Goal: Information Seeking & Learning: Learn about a topic

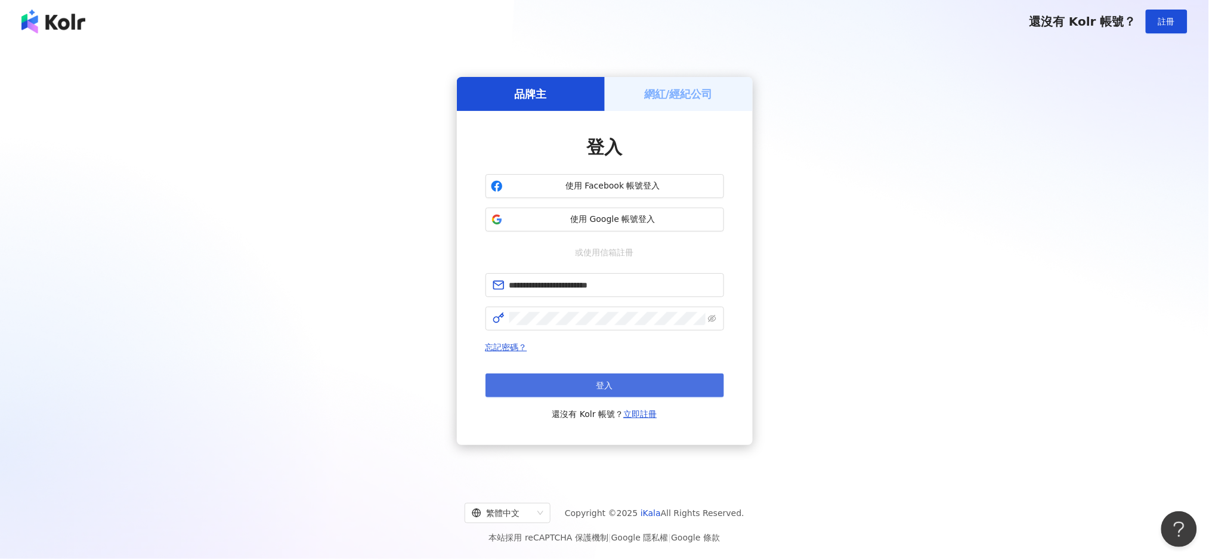
click at [665, 385] on button "登入" at bounding box center [605, 385] width 239 height 24
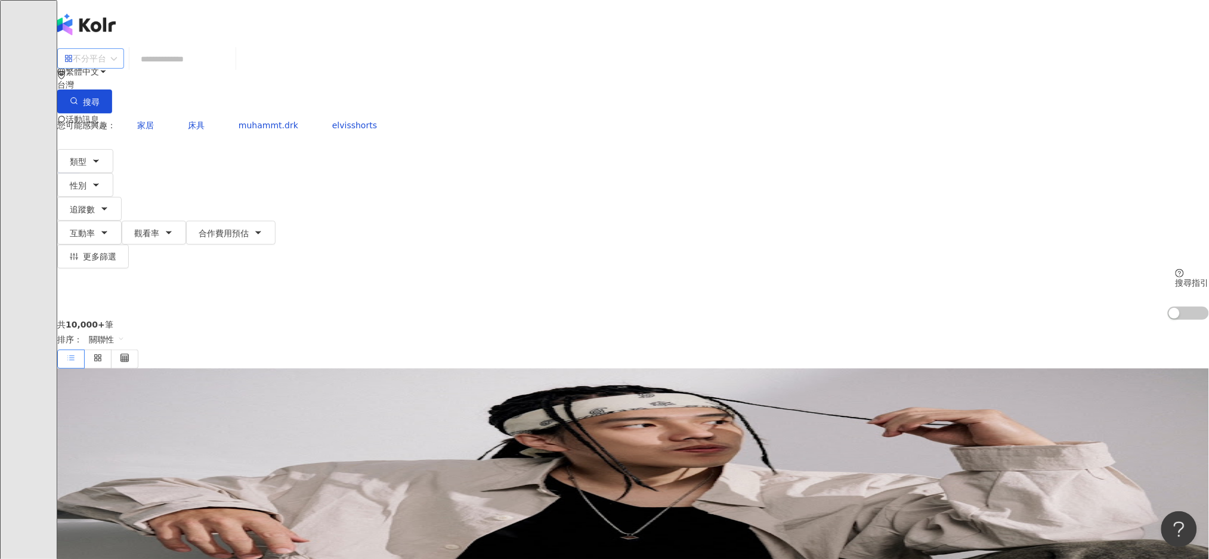
click at [106, 68] on div "不分平台" at bounding box center [85, 58] width 42 height 19
click at [300, 174] on div "YouTube" at bounding box center [314, 163] width 74 height 20
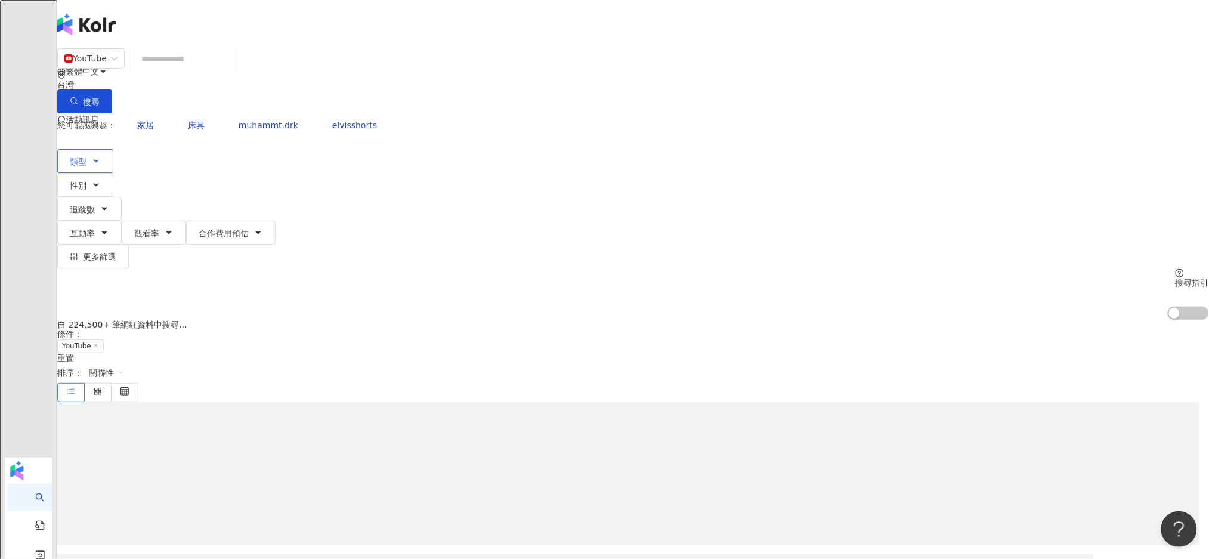
click at [101, 156] on icon "button" at bounding box center [96, 161] width 10 height 10
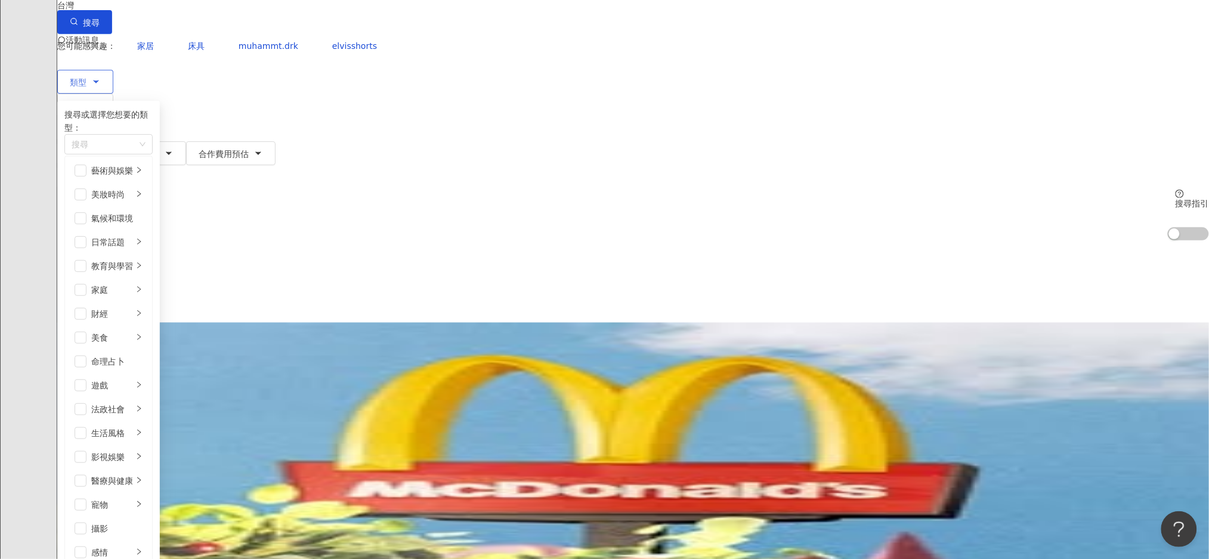
scroll to position [175, 0]
click at [143, 453] on icon "right" at bounding box center [138, 456] width 7 height 7
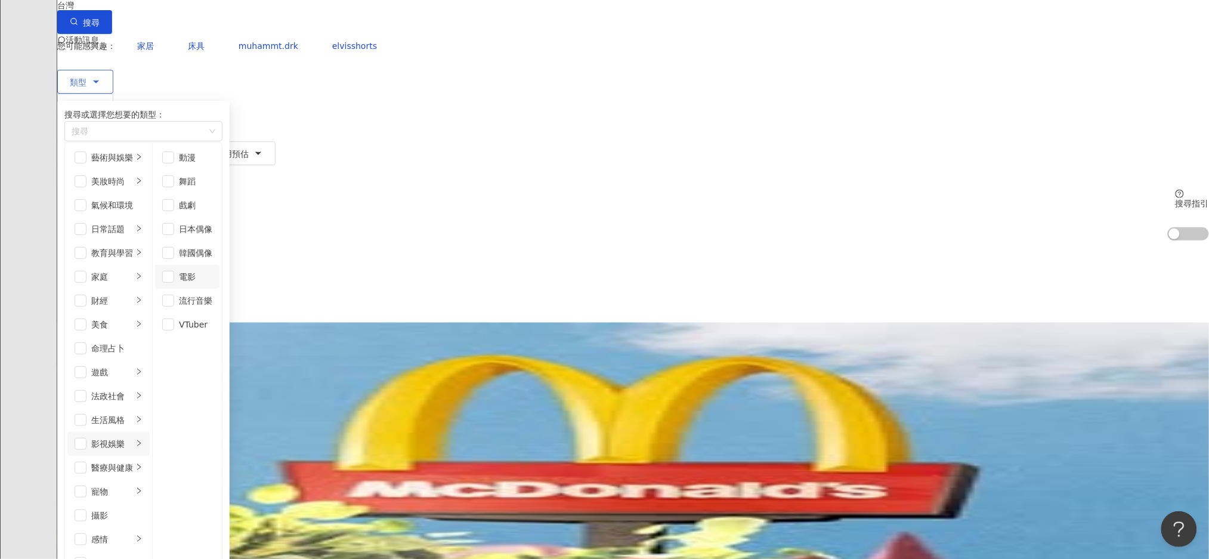
scroll to position [32, 0]
click at [174, 295] on span "button" at bounding box center [168, 301] width 12 height 12
click at [772, 240] on div "共 10,000+ 筆 條件 ： YouTube 重置 排序： 關聯性" at bounding box center [633, 281] width 1152 height 82
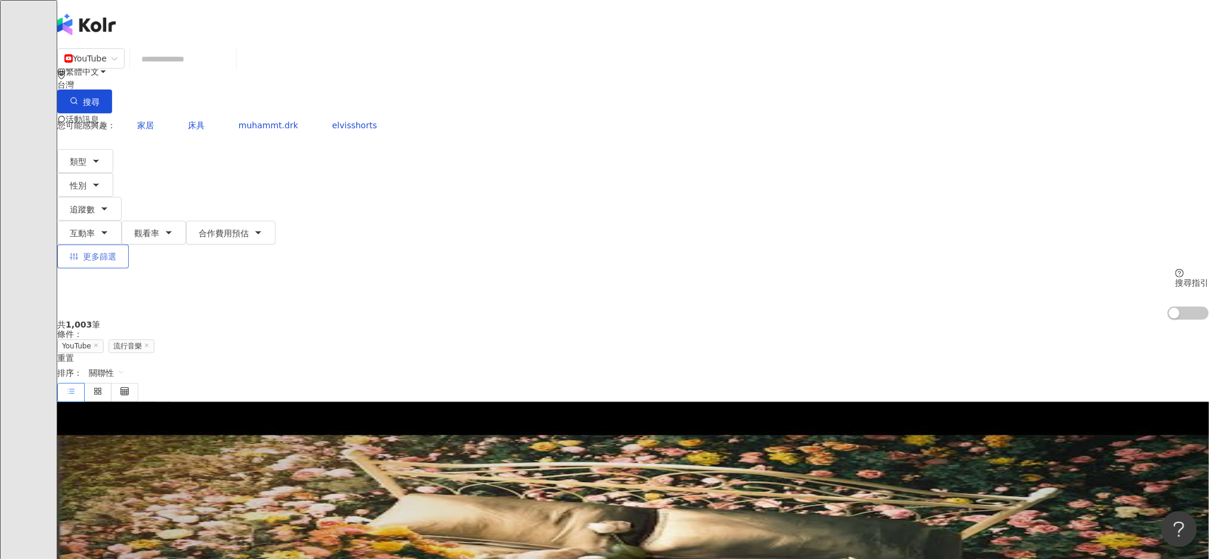
click at [116, 252] on span "更多篩選" at bounding box center [99, 257] width 33 height 10
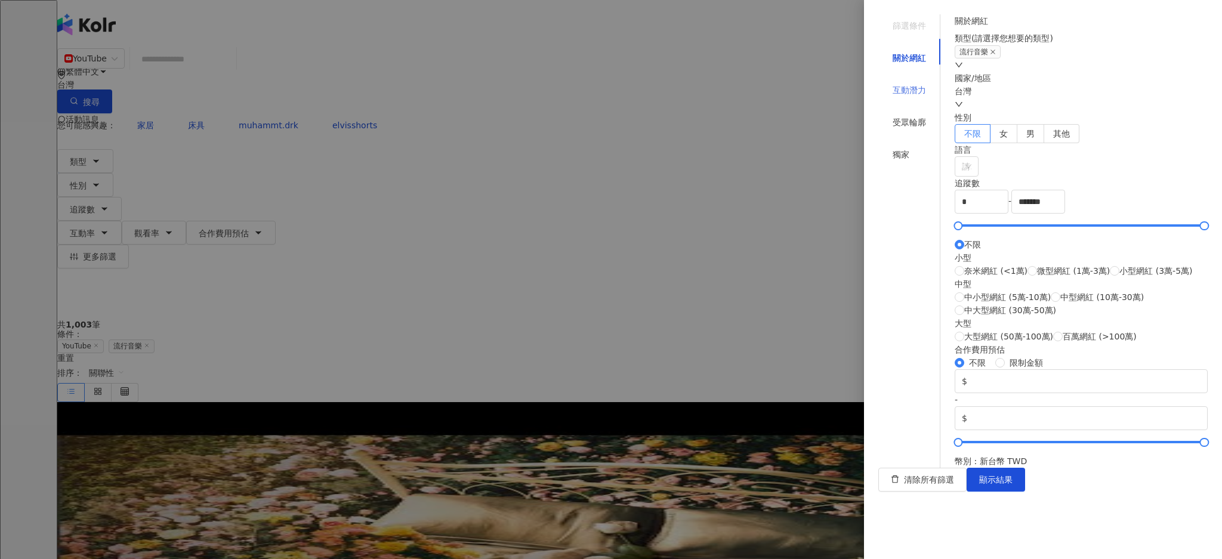
click at [909, 86] on div "互動潛力" at bounding box center [909, 90] width 62 height 23
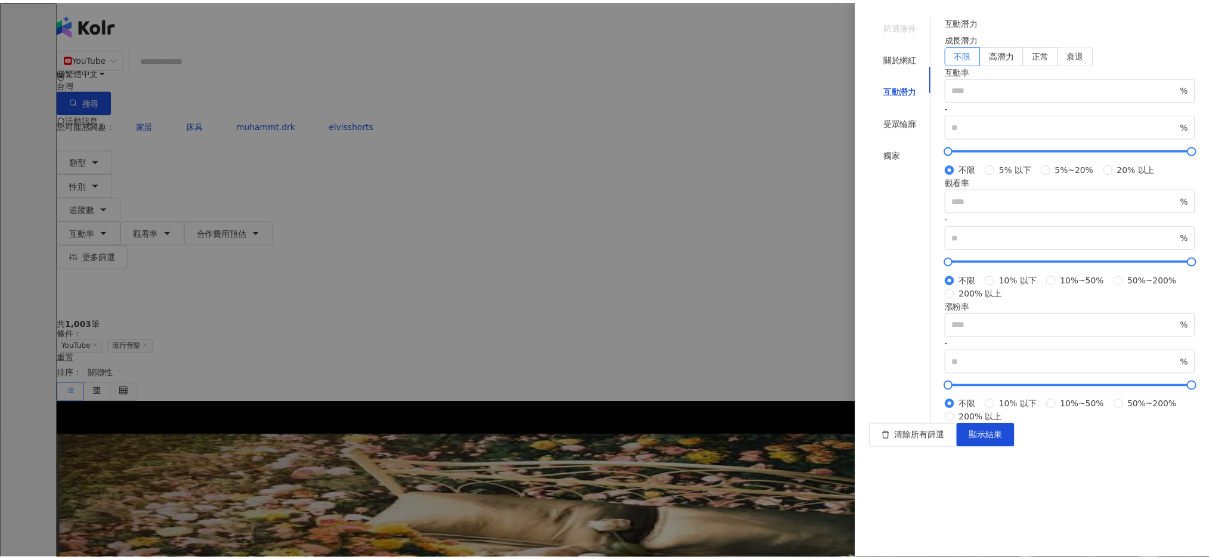
scroll to position [246, 0]
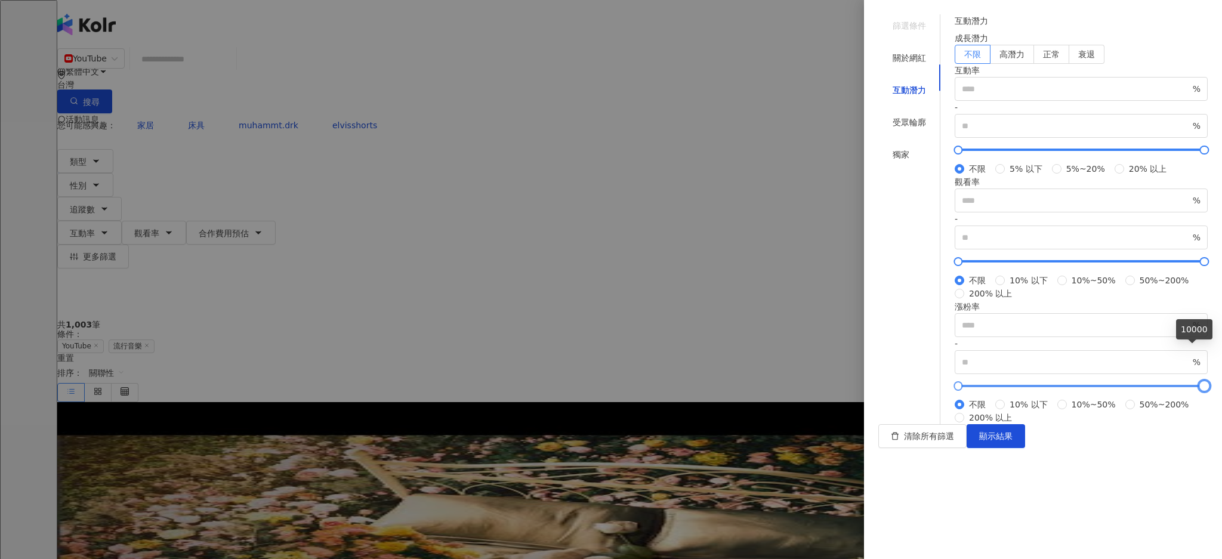
type input "*"
type input "*****"
drag, startPoint x: 1193, startPoint y: 347, endPoint x: 1197, endPoint y: 353, distance: 7.3
click at [1201, 382] on div at bounding box center [1204, 385] width 7 height 7
click at [1012, 441] on span "顯示結果" at bounding box center [995, 436] width 33 height 10
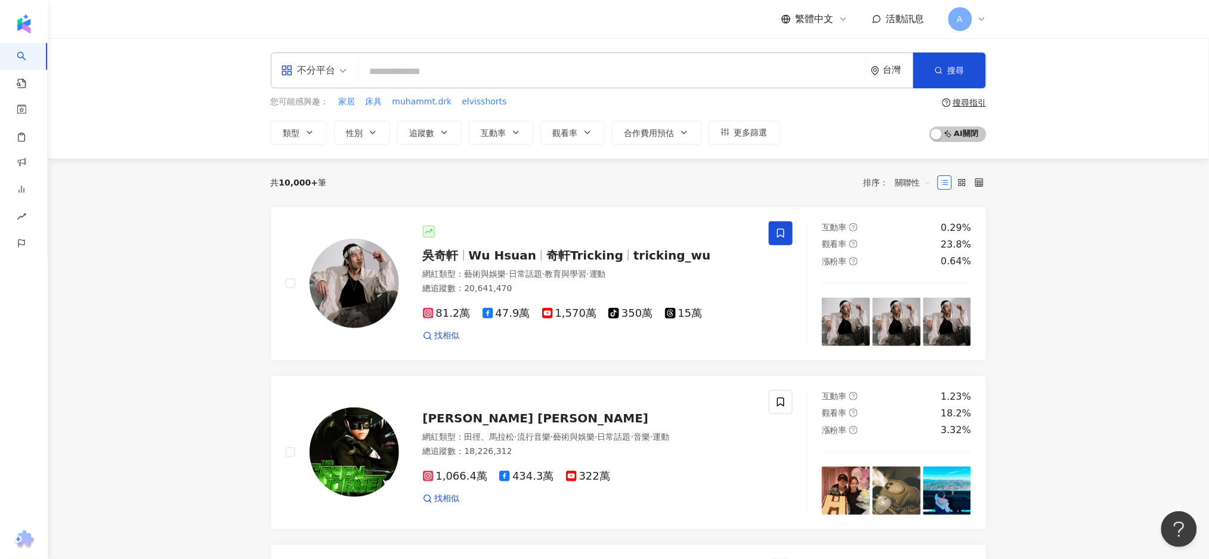
click at [327, 67] on div "不分平台" at bounding box center [308, 70] width 55 height 19
click at [317, 170] on div "YouTube" at bounding box center [317, 169] width 67 height 15
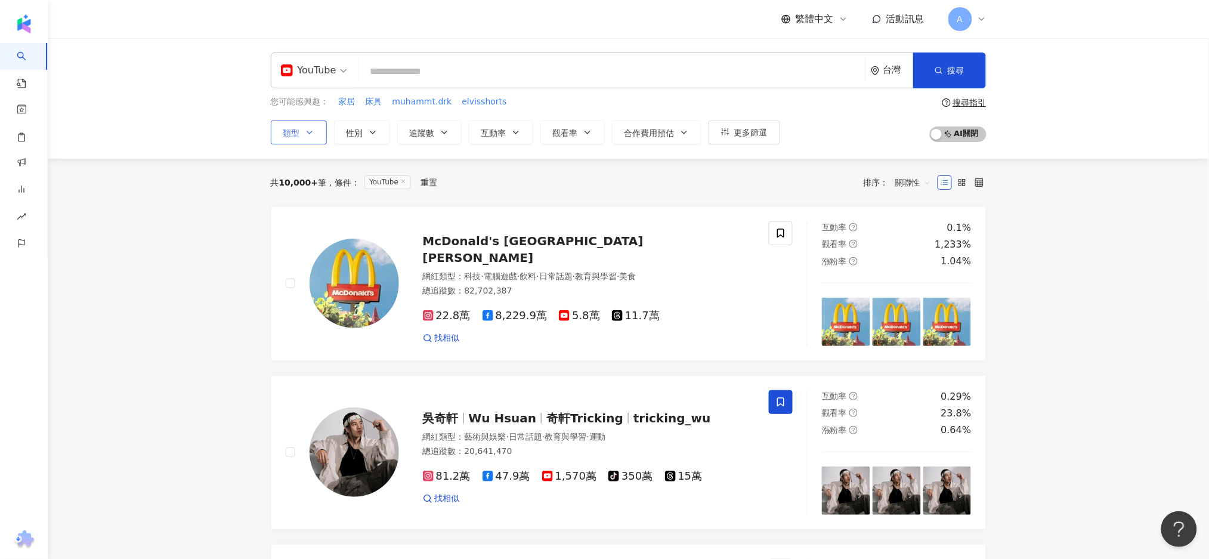
click at [305, 133] on icon "button" at bounding box center [310, 133] width 10 height 10
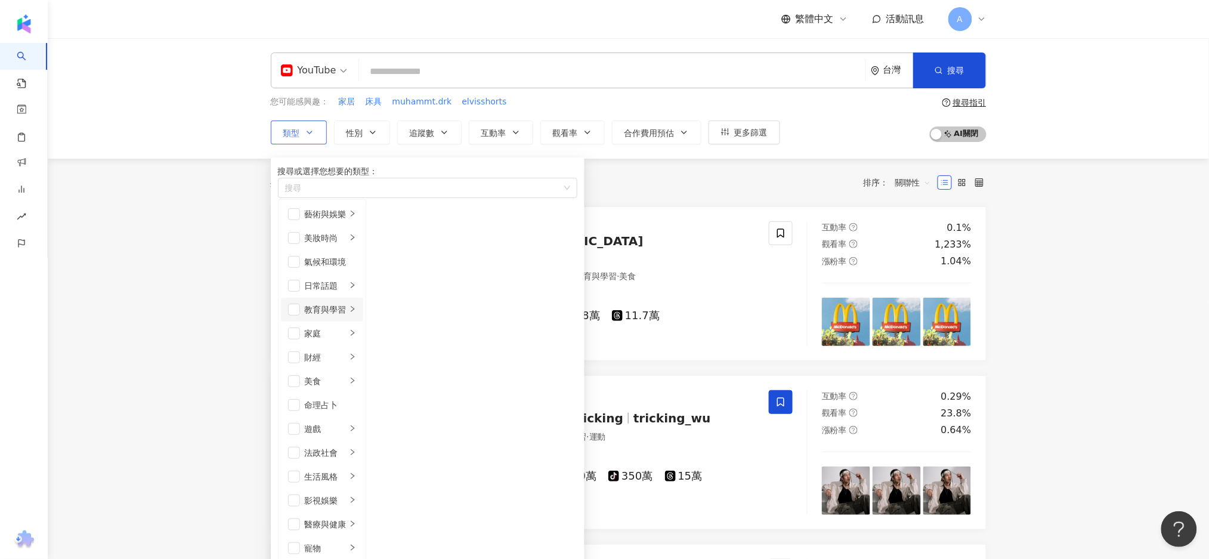
scroll to position [254, 0]
click at [356, 496] on icon "right" at bounding box center [352, 499] width 7 height 7
click at [433, 350] on li "流行音樂" at bounding box center [401, 357] width 64 height 24
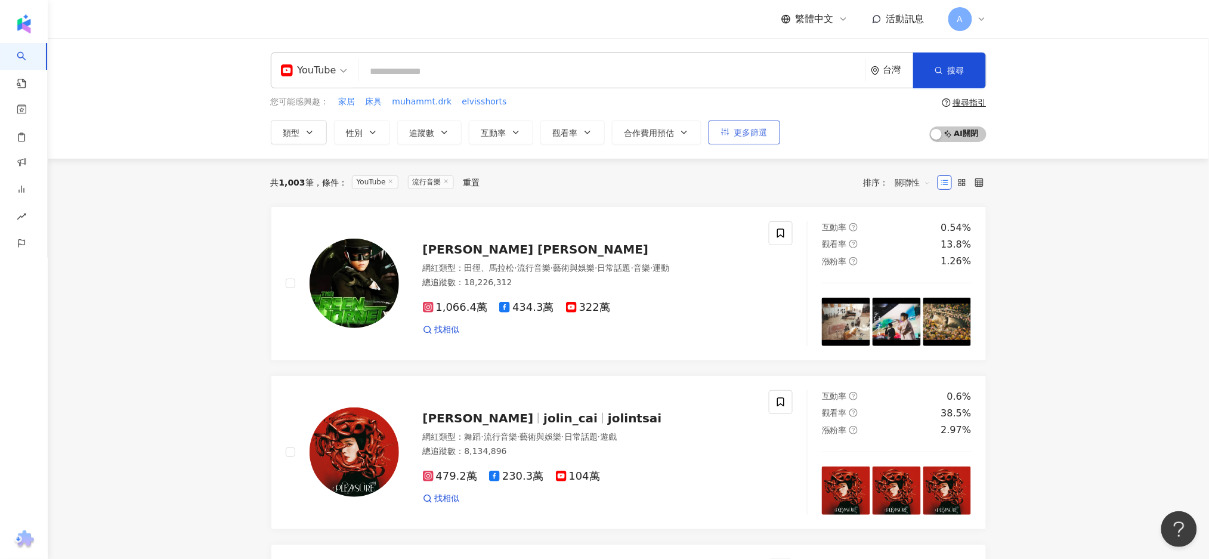
click at [752, 130] on span "更多篩選" at bounding box center [750, 133] width 33 height 10
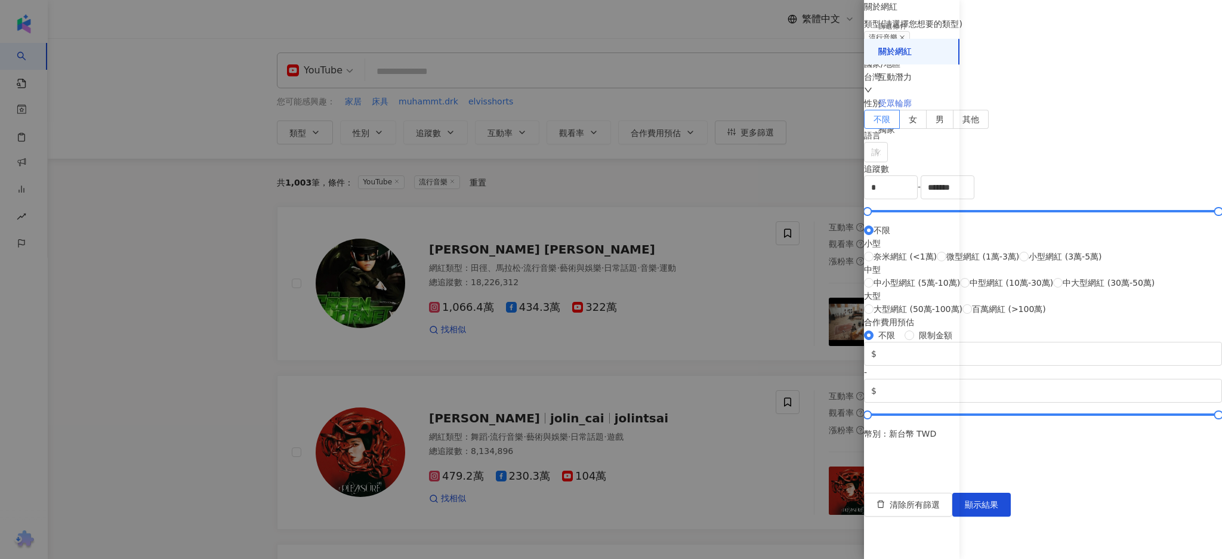
scroll to position [341, 0]
click at [911, 73] on div "互動潛力" at bounding box center [894, 78] width 33 height 12
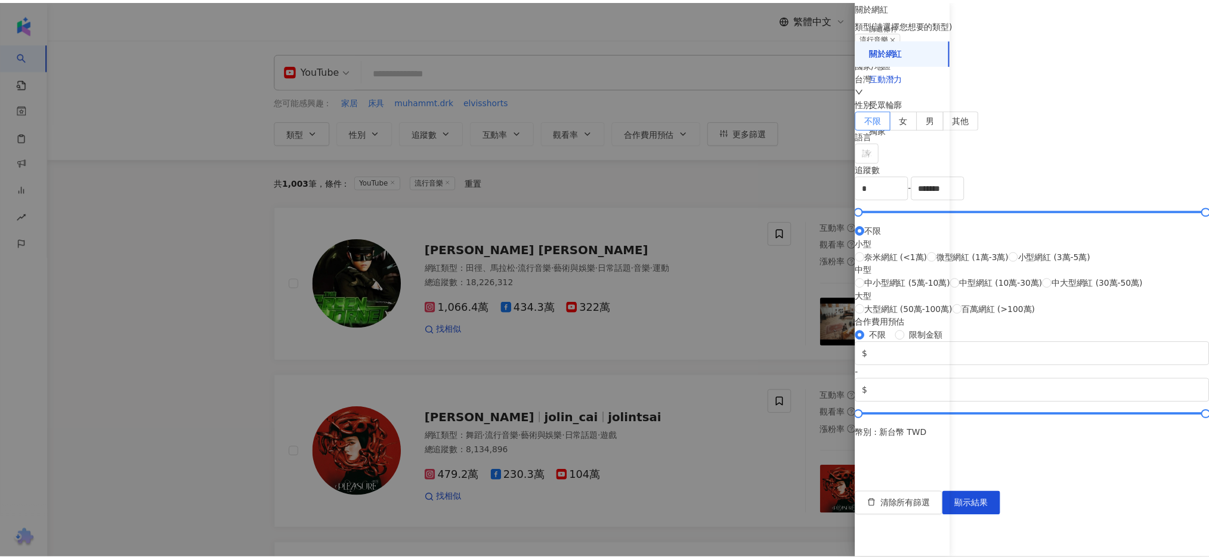
scroll to position [246, 0]
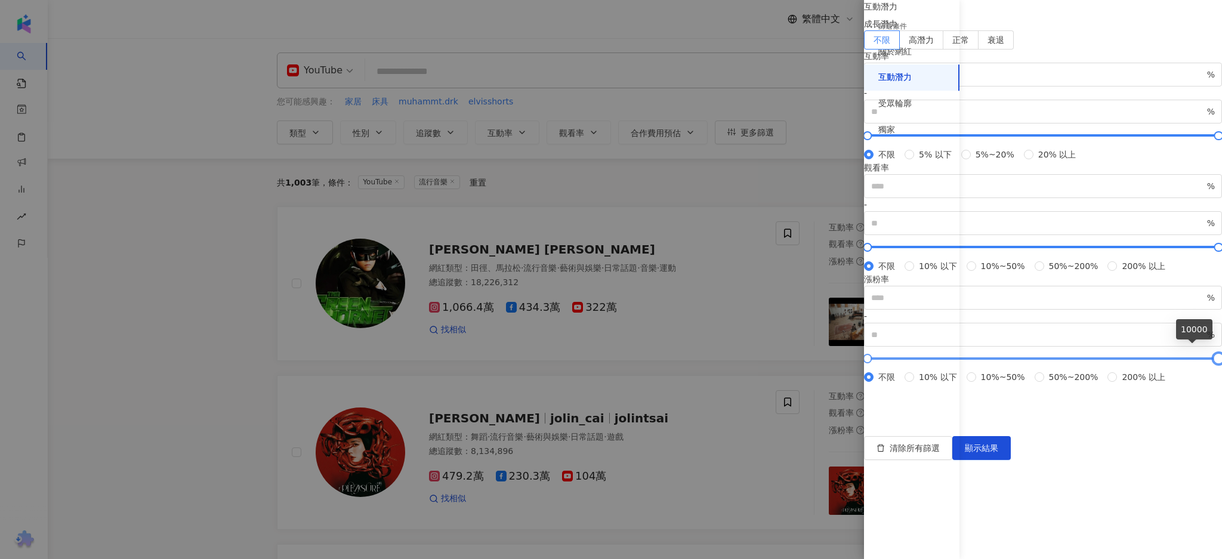
type input "*"
type input "*****"
drag, startPoint x: 1176, startPoint y: 350, endPoint x: 1204, endPoint y: 347, distance: 28.3
click at [1204, 347] on div "互動潛力 成長潛力 不限 高潛力 正常 衰退 互動率 % - % 不限 5% 以下 5%~20% 20% 以上 觀看率 % - % 不限 10% 以下 10%…" at bounding box center [1043, 192] width 358 height 384
click at [998, 453] on span "顯示結果" at bounding box center [981, 448] width 33 height 10
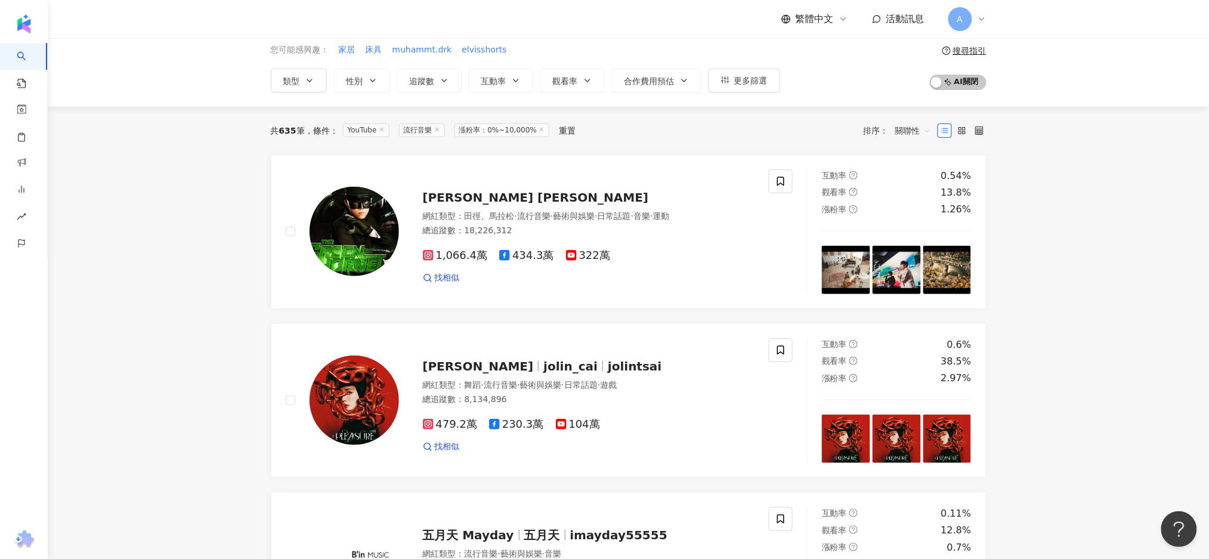
scroll to position [79, 0]
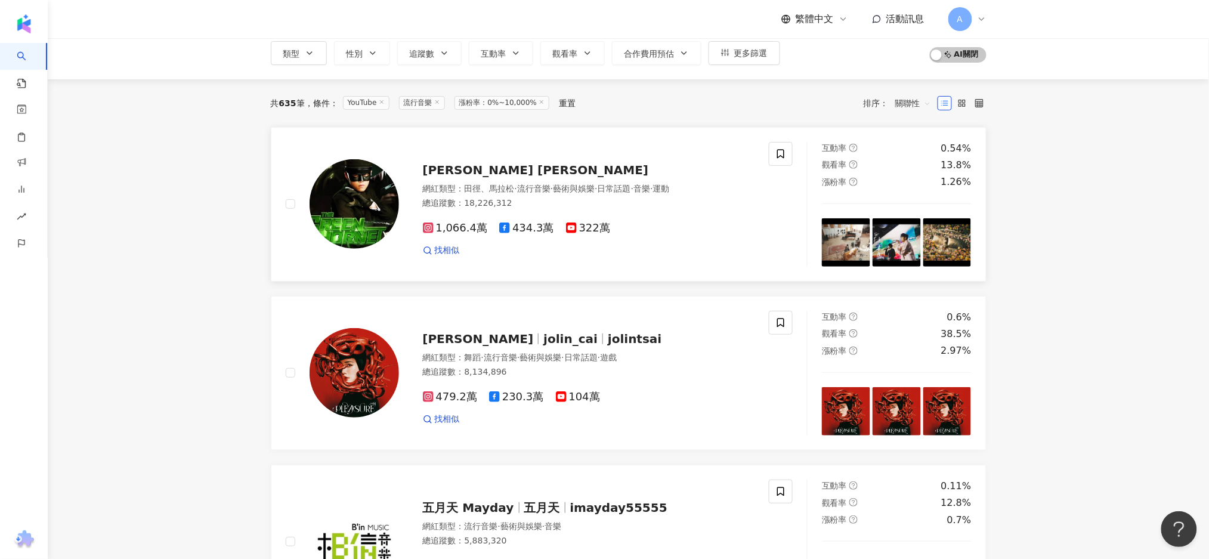
click at [585, 233] on span "322萬" at bounding box center [588, 228] width 44 height 13
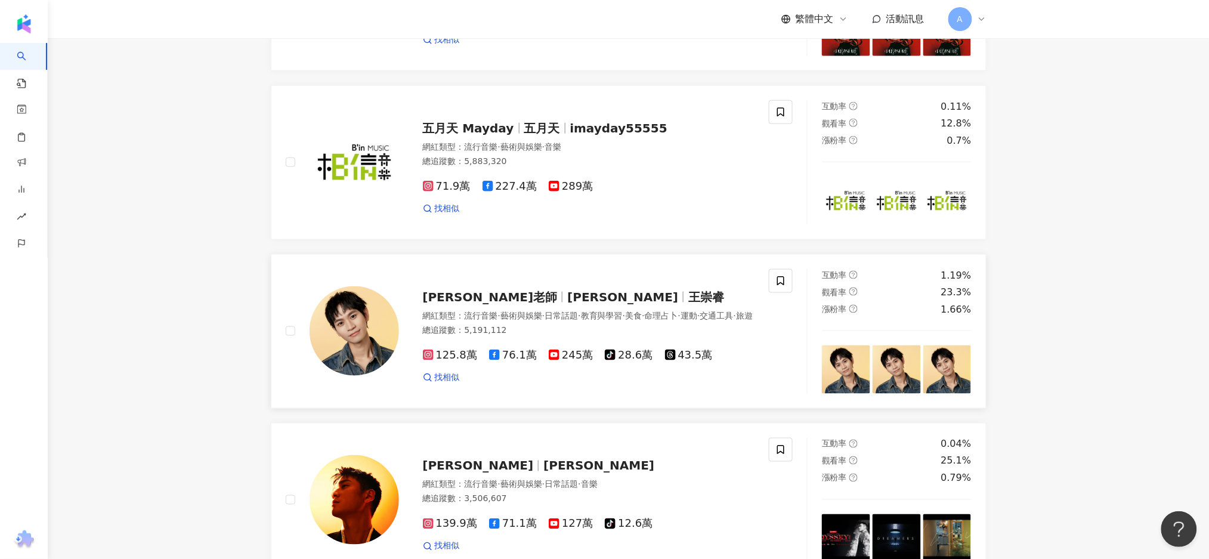
scroll to position [477, 0]
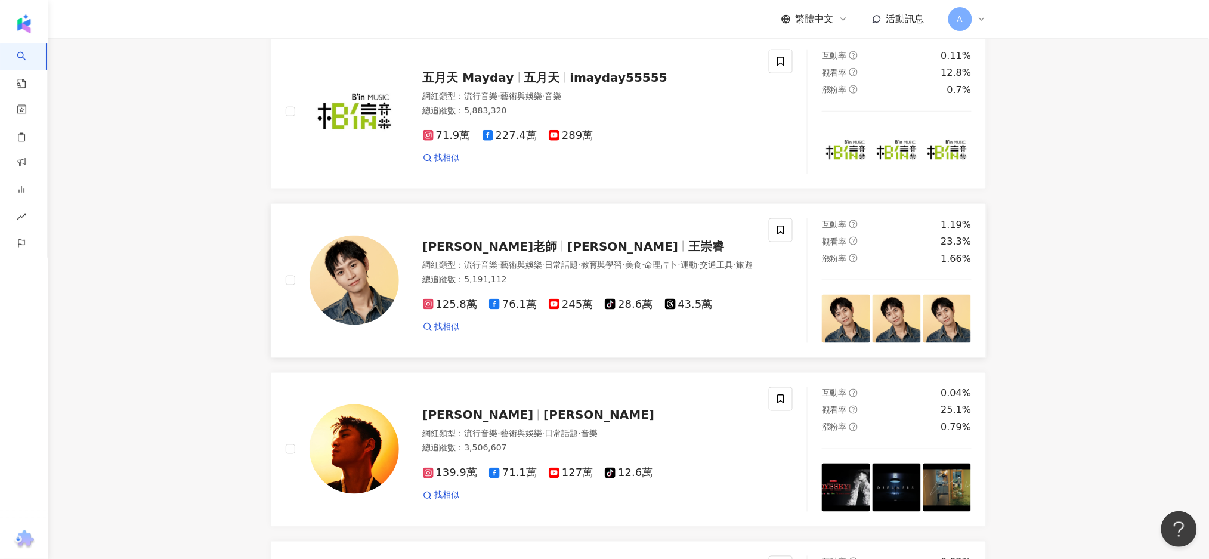
click at [388, 325] on img at bounding box center [354, 280] width 89 height 89
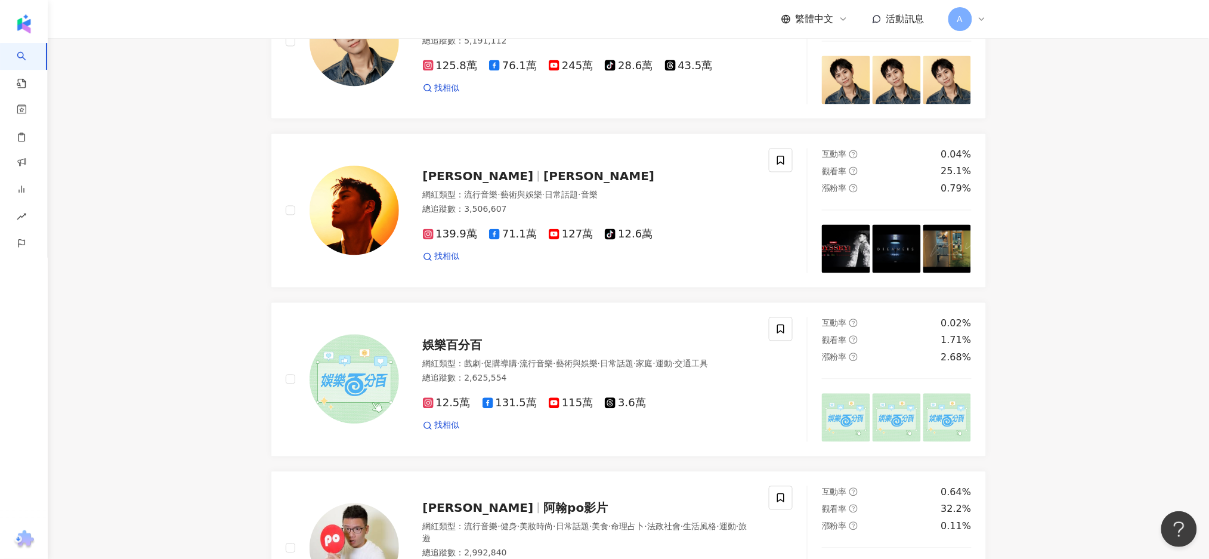
scroll to position [874, 0]
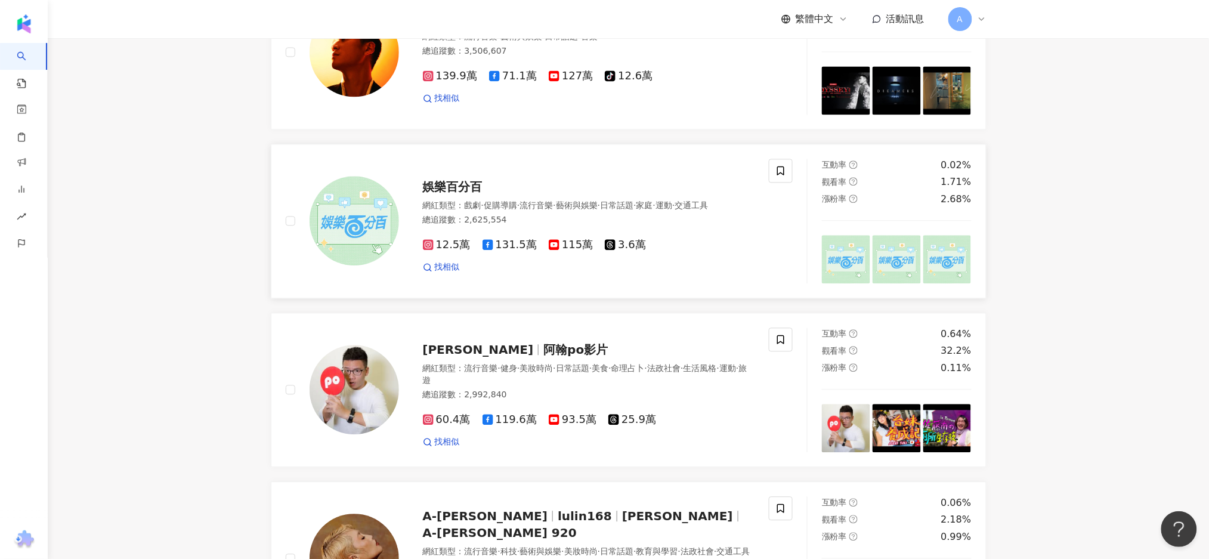
click at [562, 251] on span "115萬" at bounding box center [571, 245] width 44 height 13
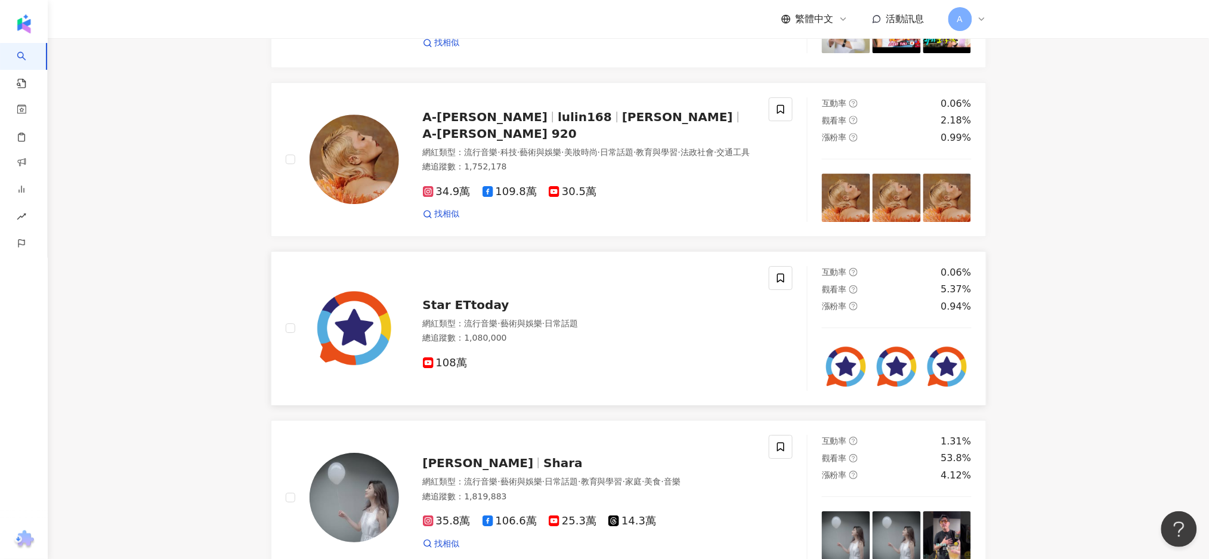
scroll to position [1432, 0]
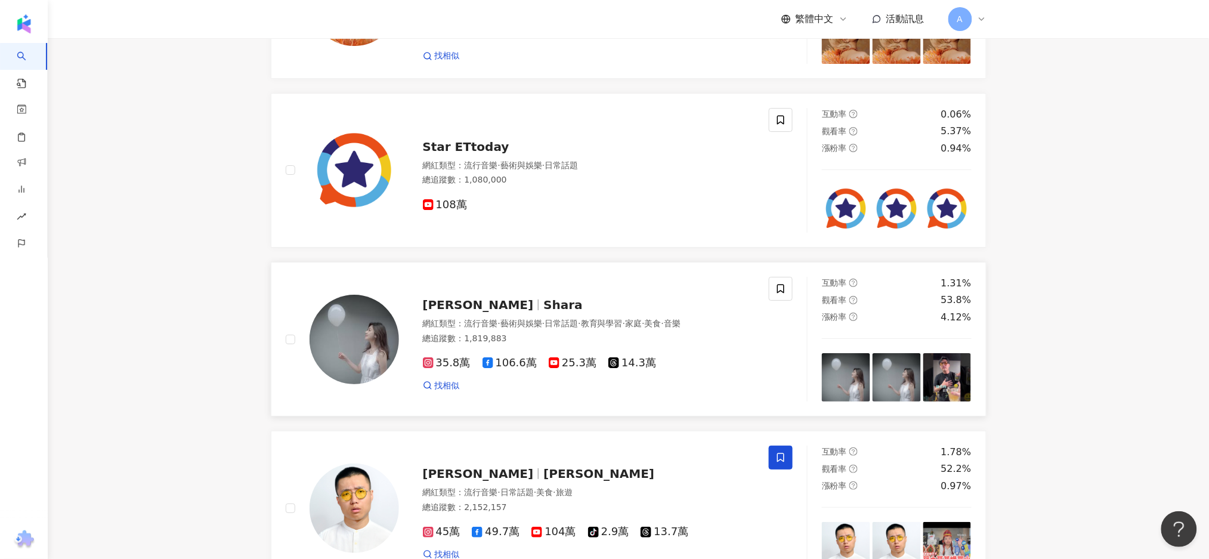
click at [576, 369] on span "25.3萬" at bounding box center [573, 363] width 48 height 13
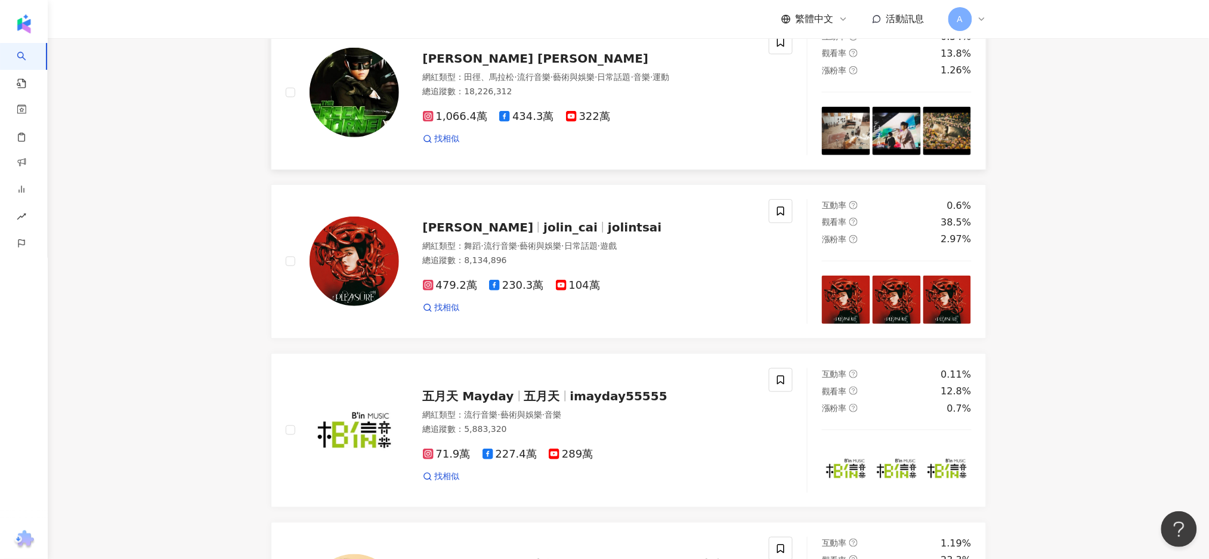
scroll to position [79, 0]
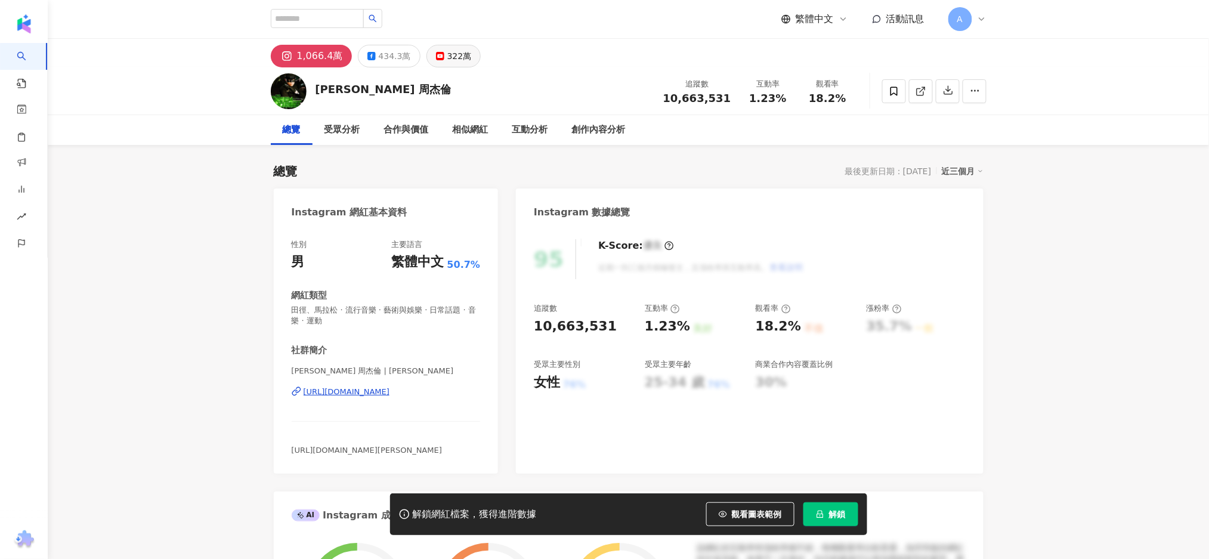
click at [457, 57] on div "322萬" at bounding box center [459, 56] width 24 height 17
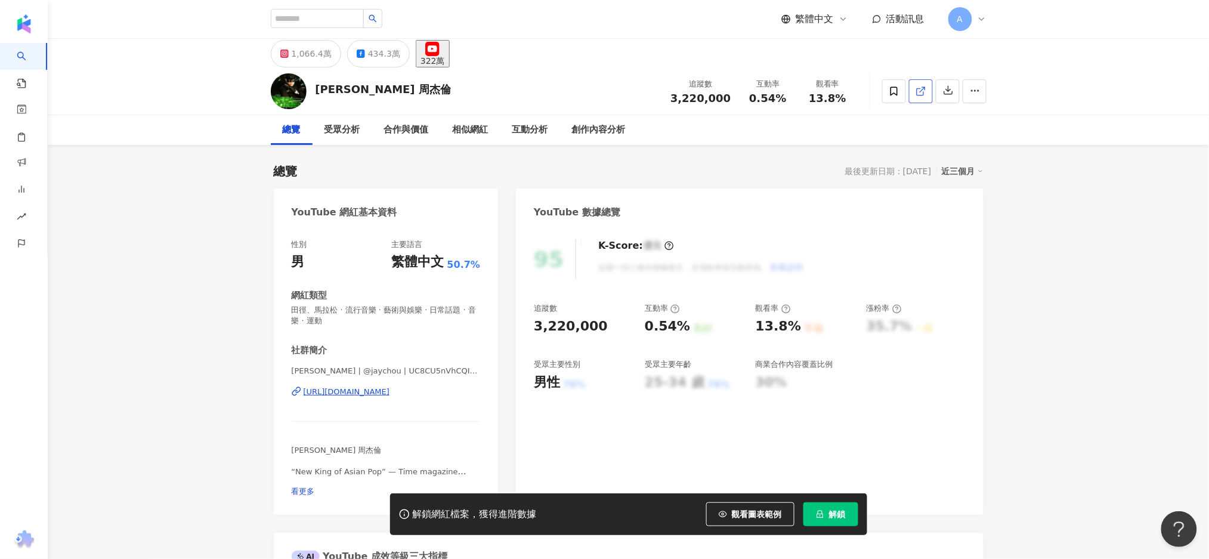
click at [922, 98] on link at bounding box center [921, 91] width 24 height 24
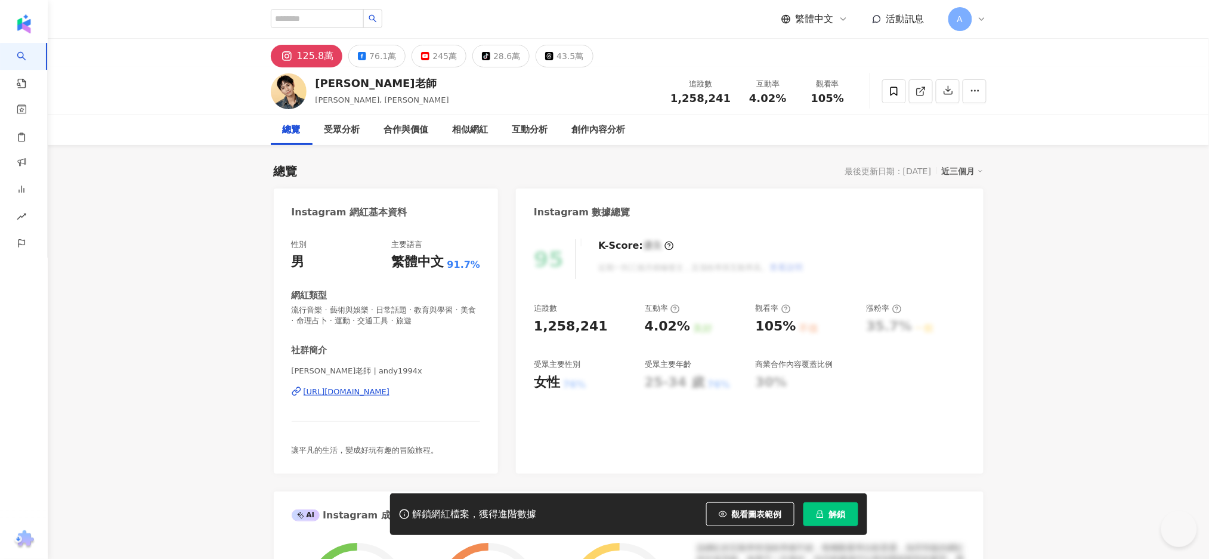
click at [434, 60] on div "245萬" at bounding box center [444, 56] width 24 height 17
click at [441, 63] on div "245萬" at bounding box center [444, 56] width 24 height 17
click at [432, 60] on div "245萬" at bounding box center [444, 56] width 24 height 17
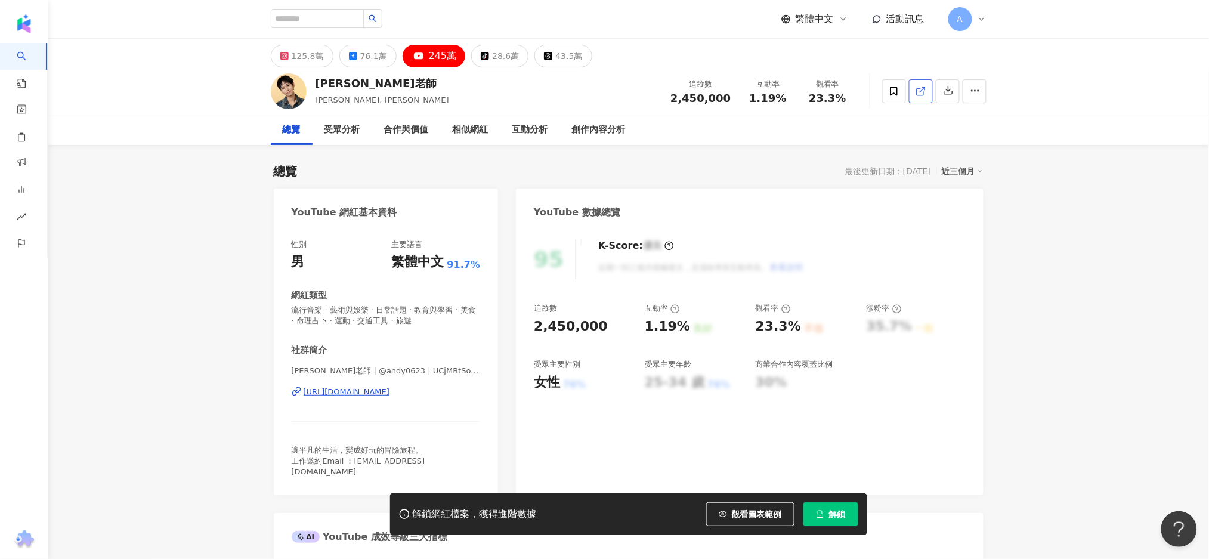
click at [923, 94] on icon at bounding box center [921, 91] width 11 height 11
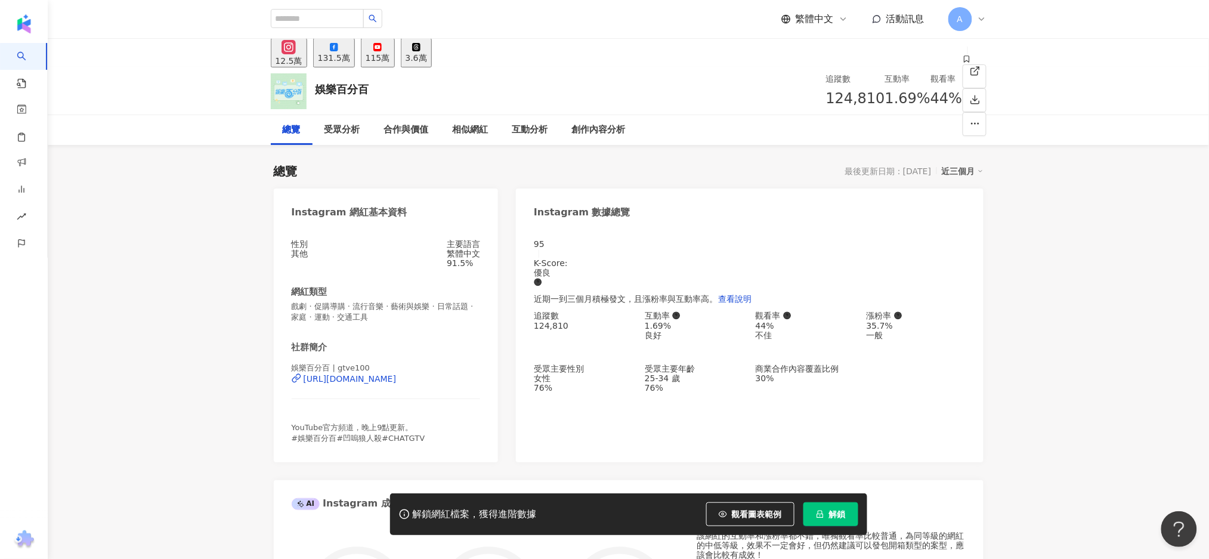
click at [395, 47] on button "115萬" at bounding box center [378, 52] width 34 height 29
click at [390, 53] on div "115萬" at bounding box center [378, 58] width 24 height 10
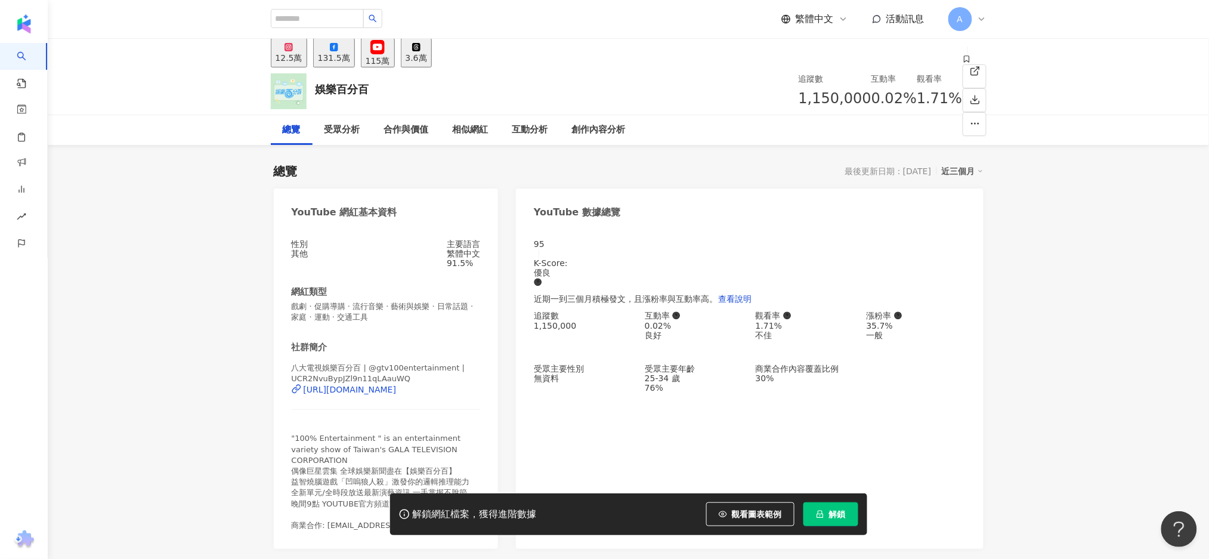
click at [395, 60] on button "115萬" at bounding box center [378, 52] width 34 height 29
click at [970, 77] on span at bounding box center [975, 70] width 11 height 13
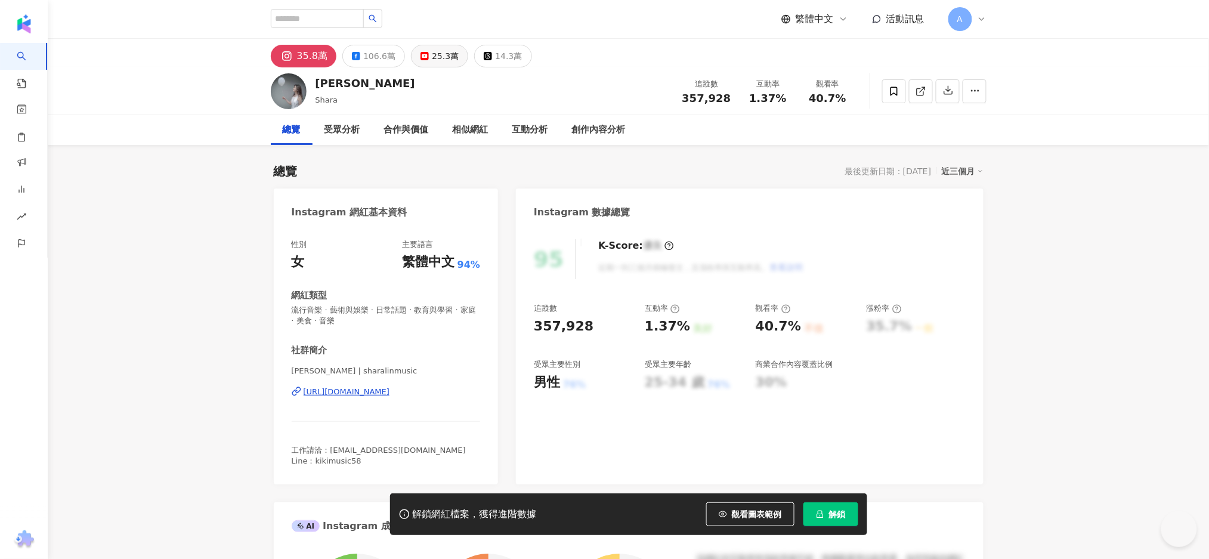
click at [425, 63] on button "25.3萬" at bounding box center [439, 56] width 57 height 23
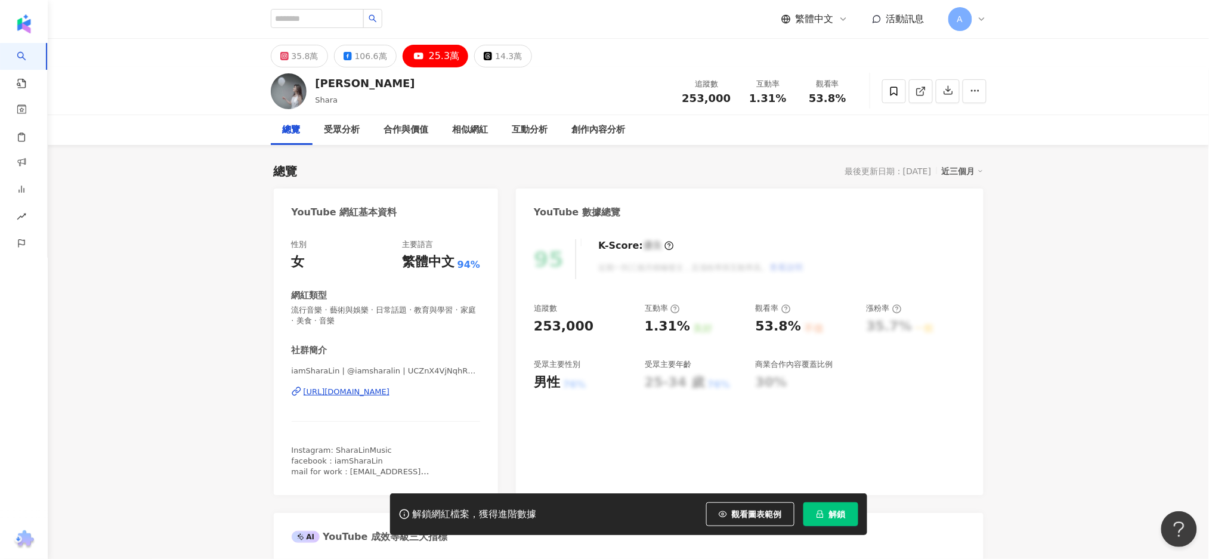
click at [440, 54] on div "25.3萬" at bounding box center [444, 56] width 31 height 17
click at [923, 88] on line at bounding box center [922, 89] width 5 height 5
